Goal: Transaction & Acquisition: Purchase product/service

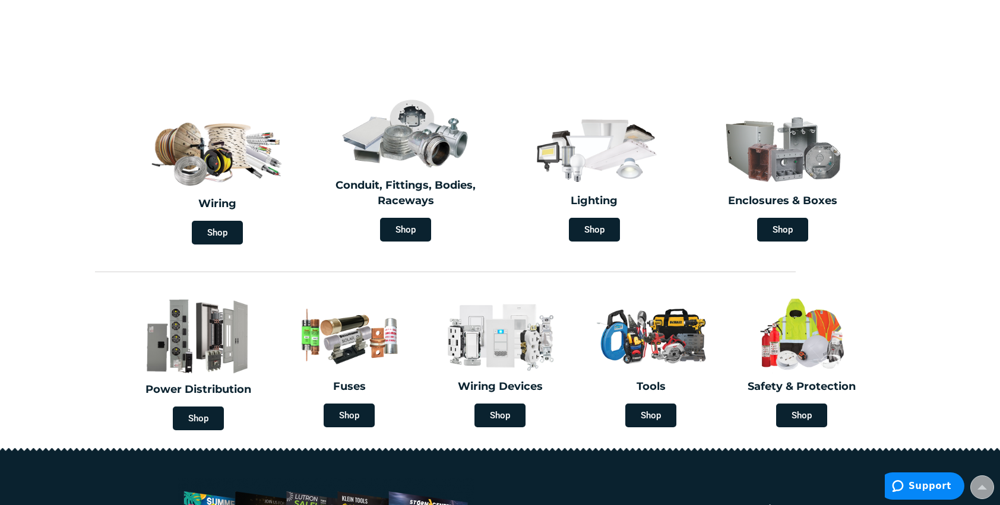
scroll to position [297, 0]
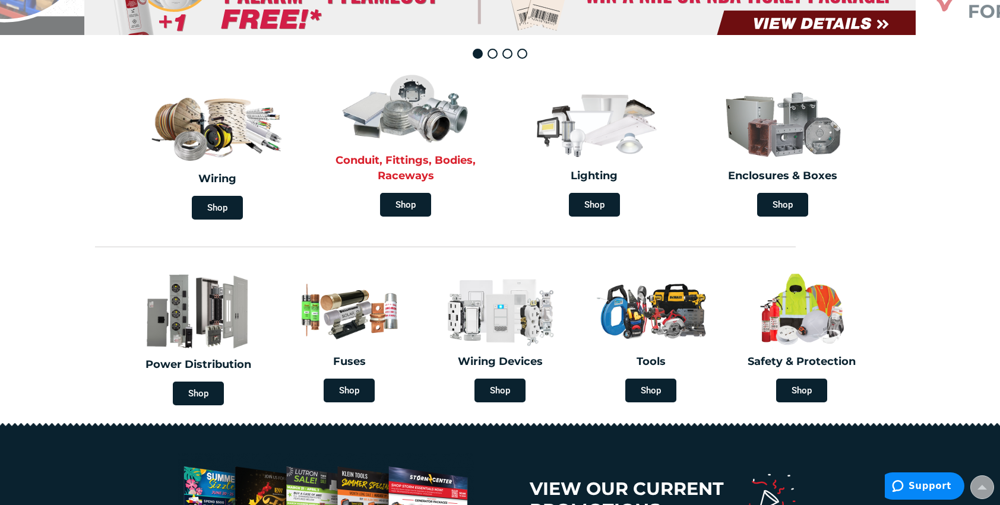
click at [416, 145] on img at bounding box center [405, 108] width 137 height 80
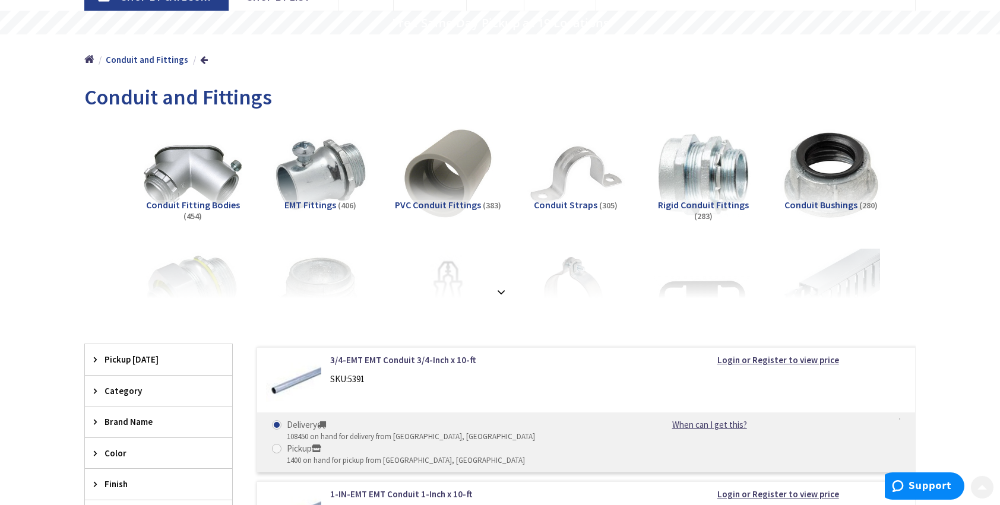
scroll to position [99, 0]
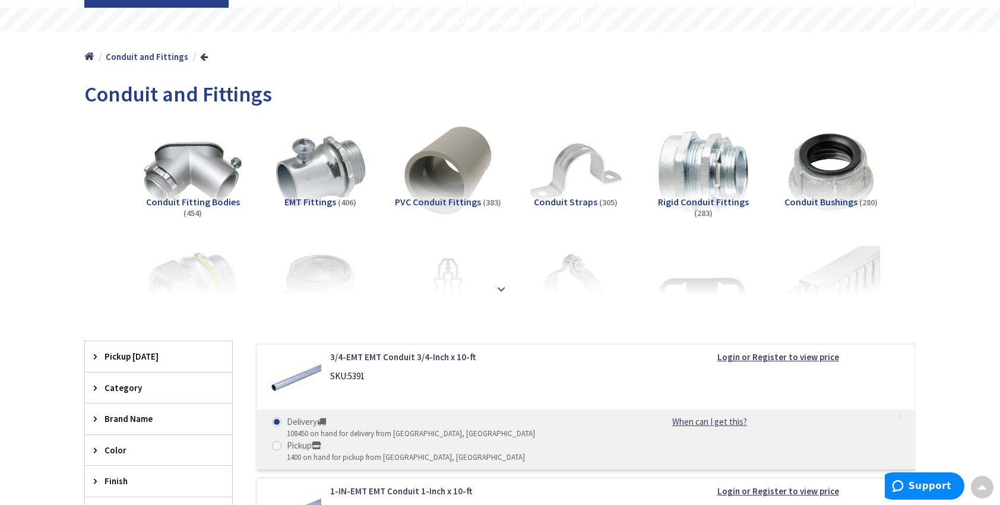
click at [499, 289] on strong at bounding box center [501, 287] width 14 height 13
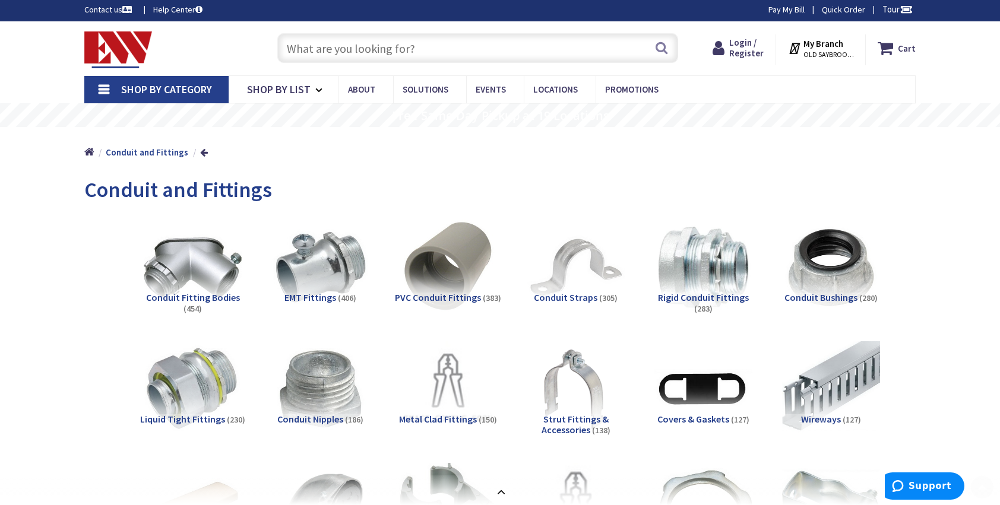
scroll to position [0, 0]
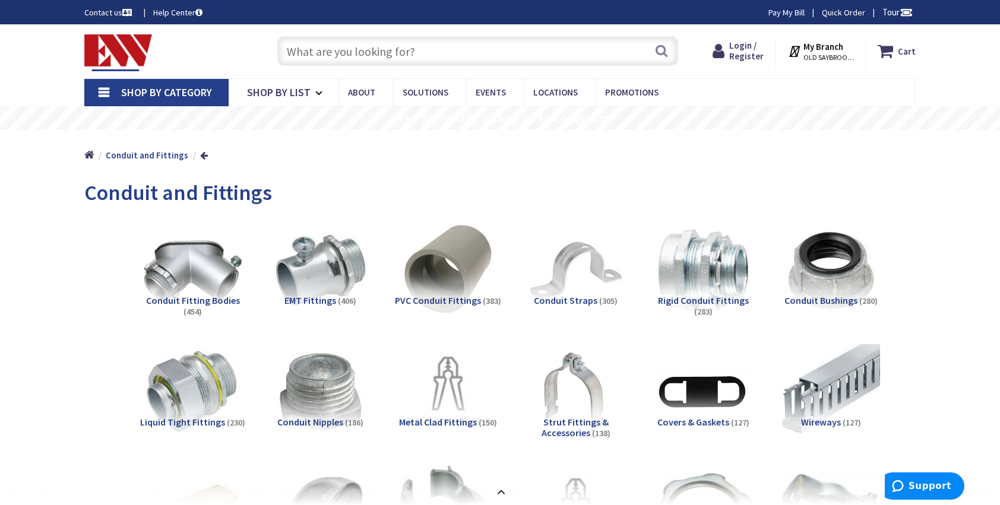
click at [398, 49] on input "text" at bounding box center [477, 51] width 401 height 30
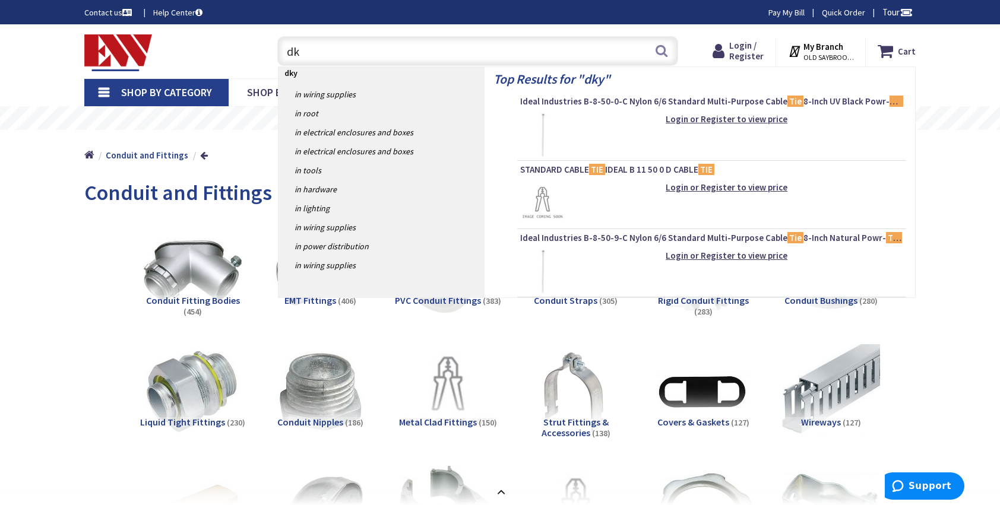
type input "d"
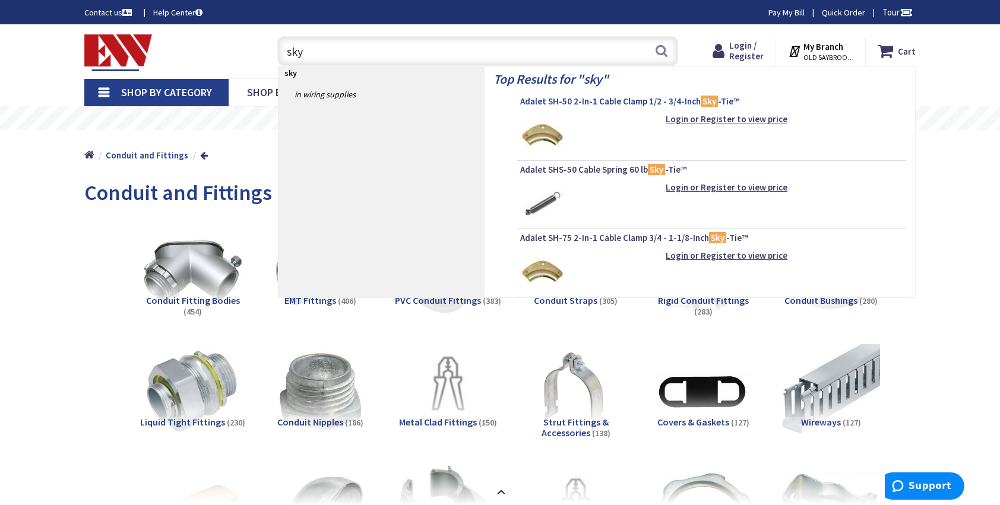
type input "sky"
click at [634, 104] on span "Adalet SH-50 2-In-1 Cable Clamp 1/2 - 3/4-Inch Sky -Tie™" at bounding box center [711, 102] width 383 height 12
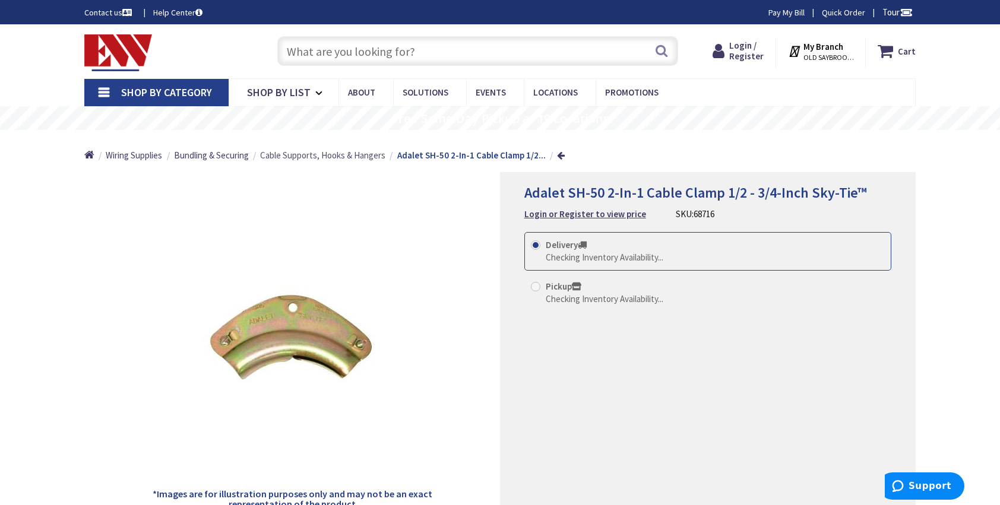
click at [338, 156] on span "Cable Supports, Hooks & Hangers" at bounding box center [322, 155] width 125 height 11
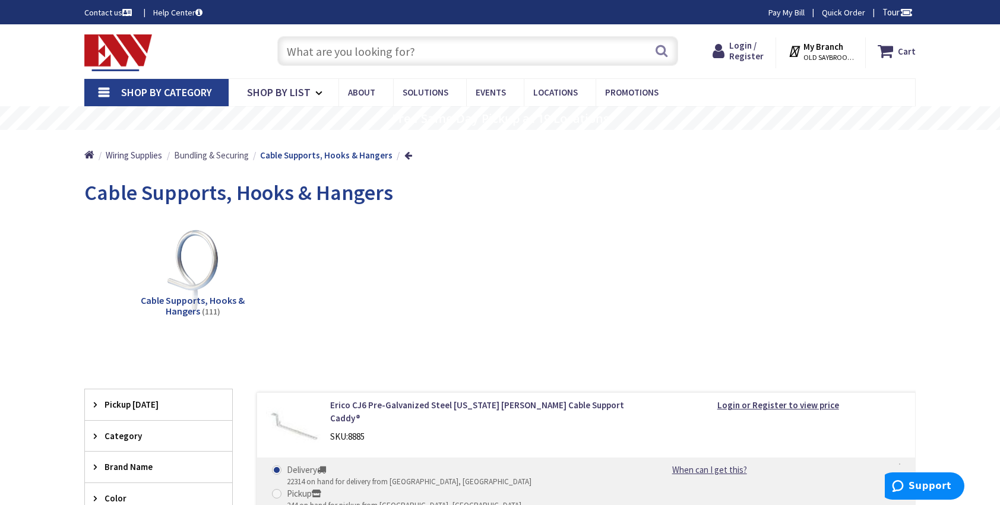
click at [217, 153] on span "Bundling & Securing" at bounding box center [211, 155] width 75 height 11
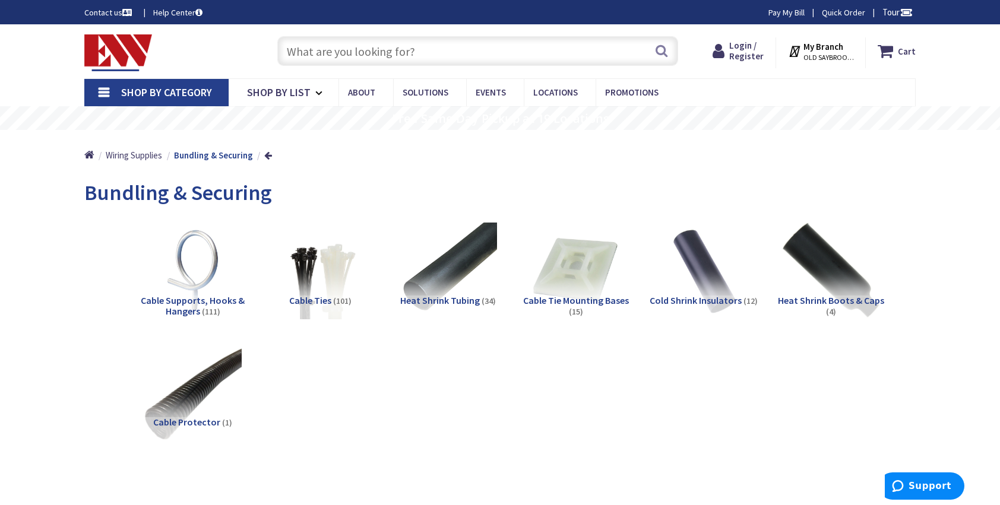
click at [205, 305] on span "Cable Supports, Hooks & Hangers" at bounding box center [193, 306] width 104 height 23
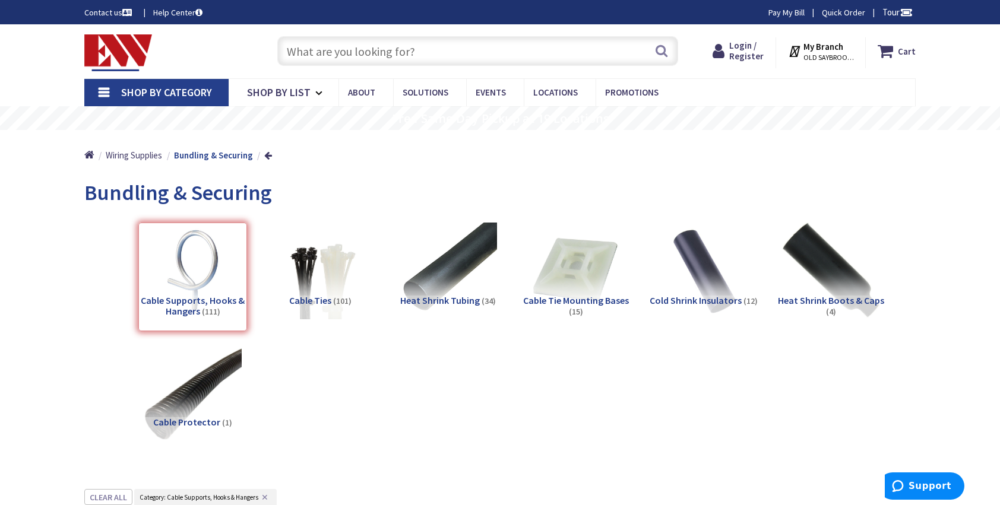
click at [437, 50] on input "text" at bounding box center [477, 51] width 401 height 30
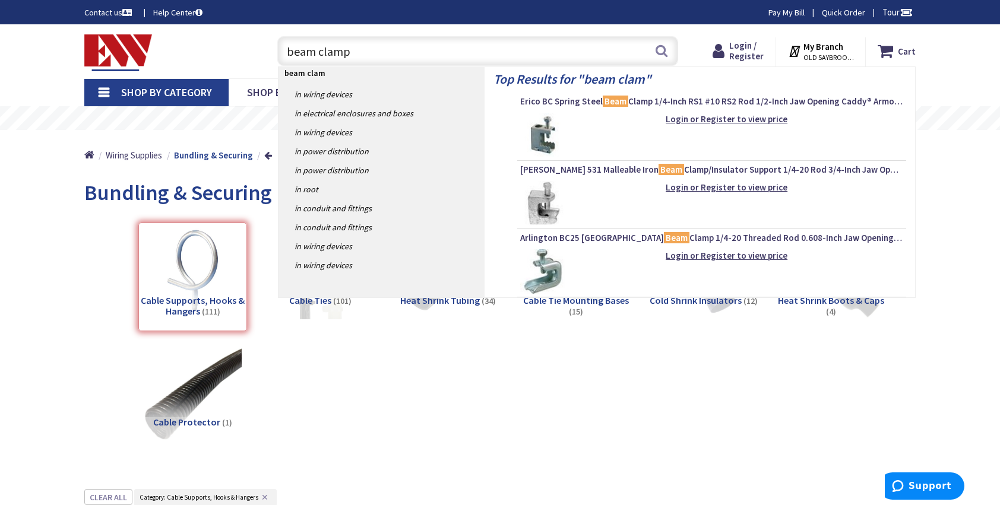
type input "beam clamps"
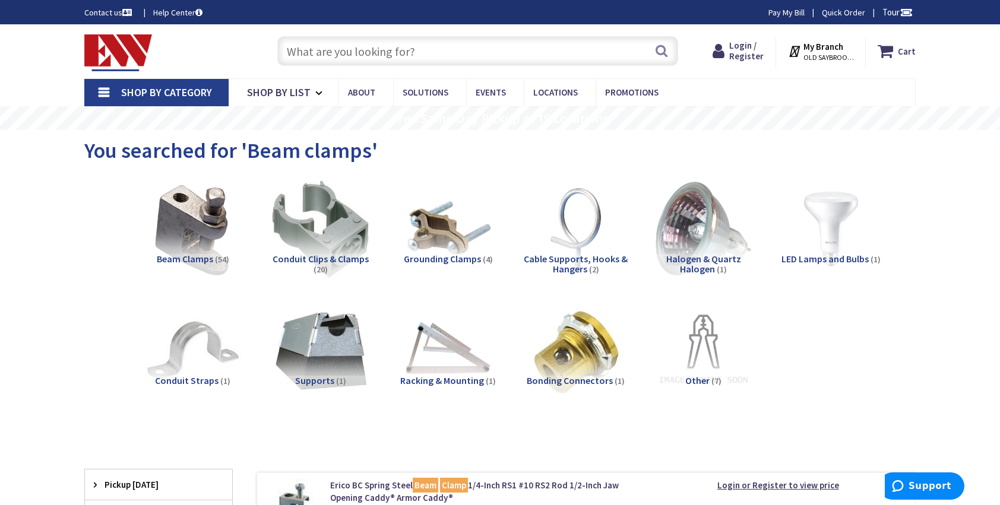
click at [174, 255] on span "Beam Clamps" at bounding box center [185, 259] width 56 height 12
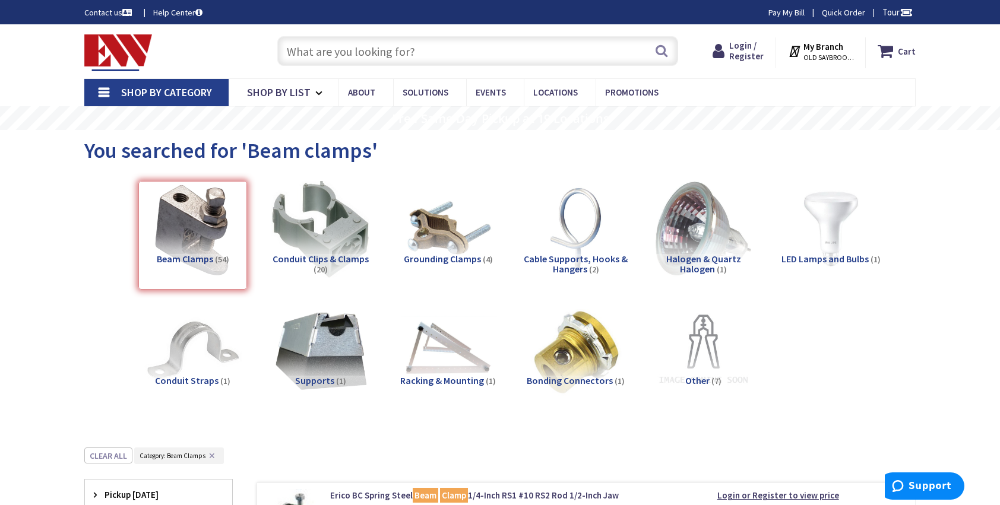
click at [334, 259] on span "Conduit Clips & Clamps" at bounding box center [321, 259] width 96 height 12
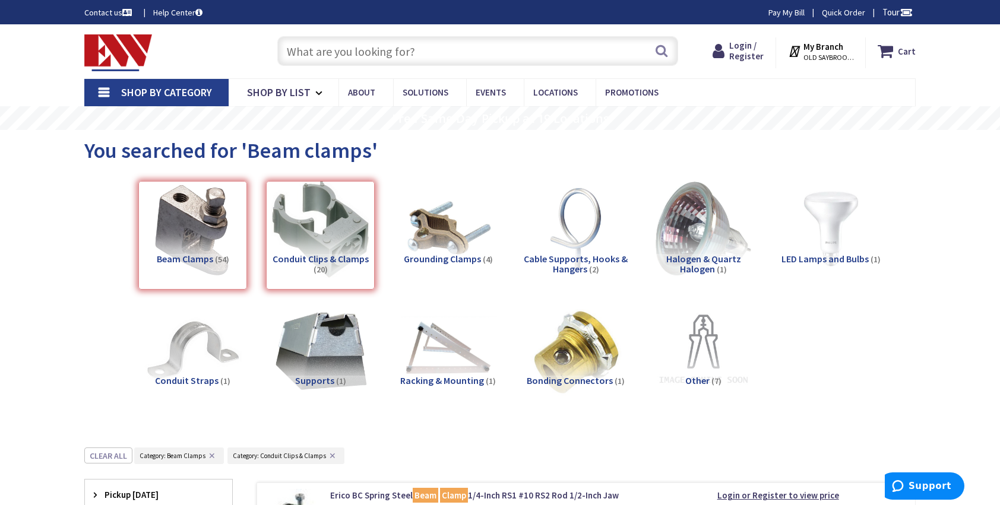
click at [442, 34] on div "Search" at bounding box center [474, 50] width 407 height 38
click at [434, 46] on input "text" at bounding box center [477, 51] width 401 height 30
